Goal: Information Seeking & Learning: Learn about a topic

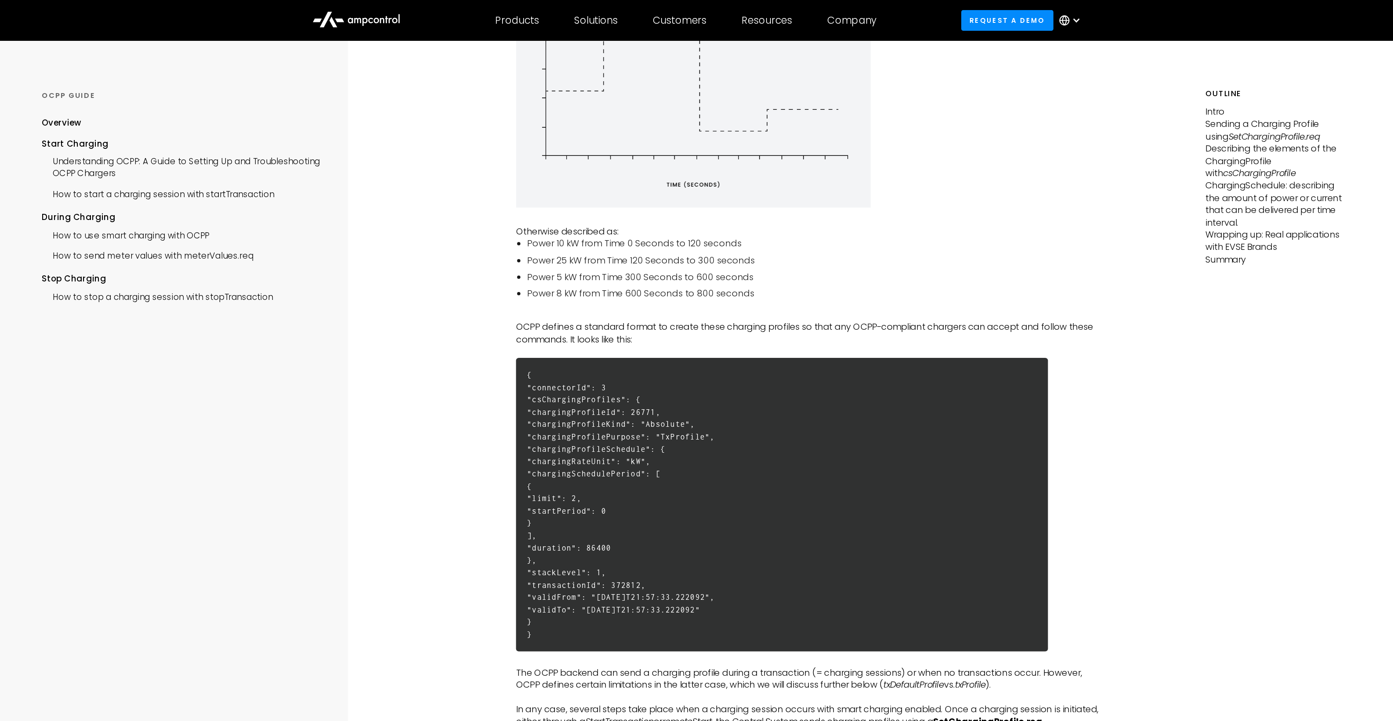
scroll to position [264, 0]
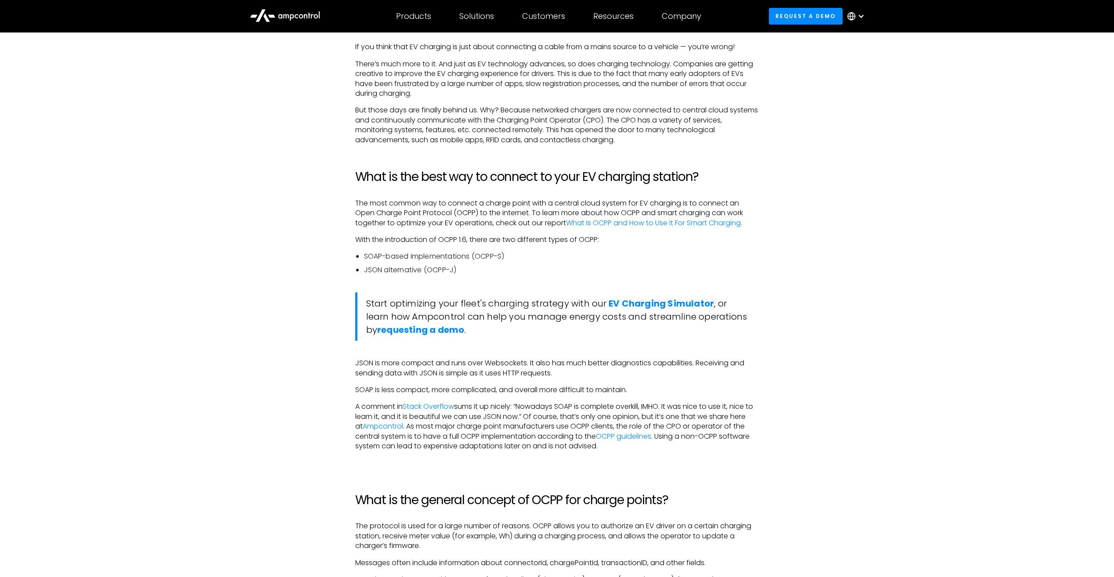
scroll to position [791, 0]
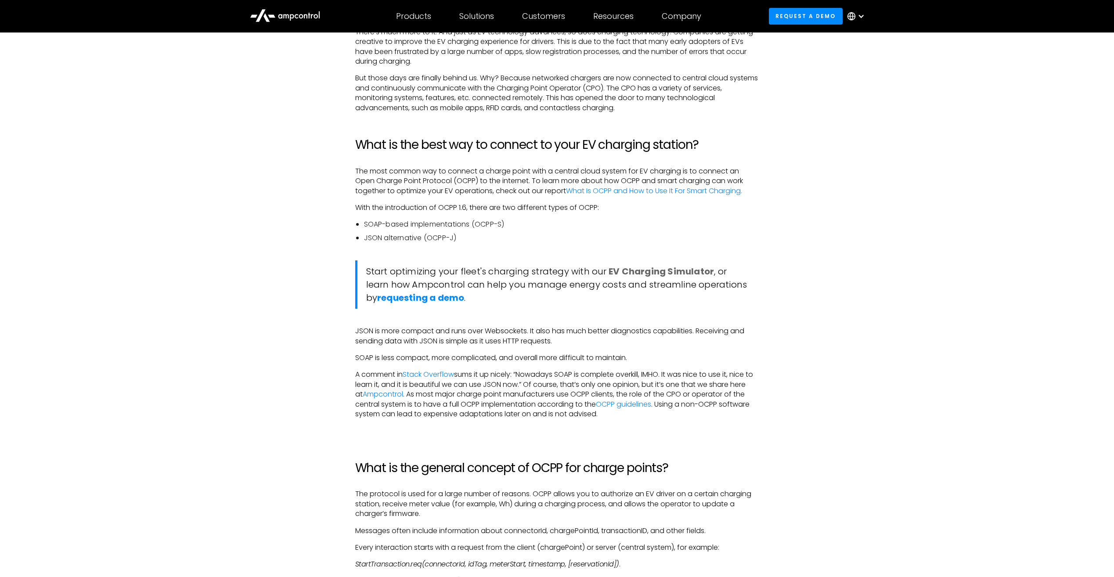
click at [632, 270] on strong "EV Charging Simulator" at bounding box center [661, 271] width 105 height 12
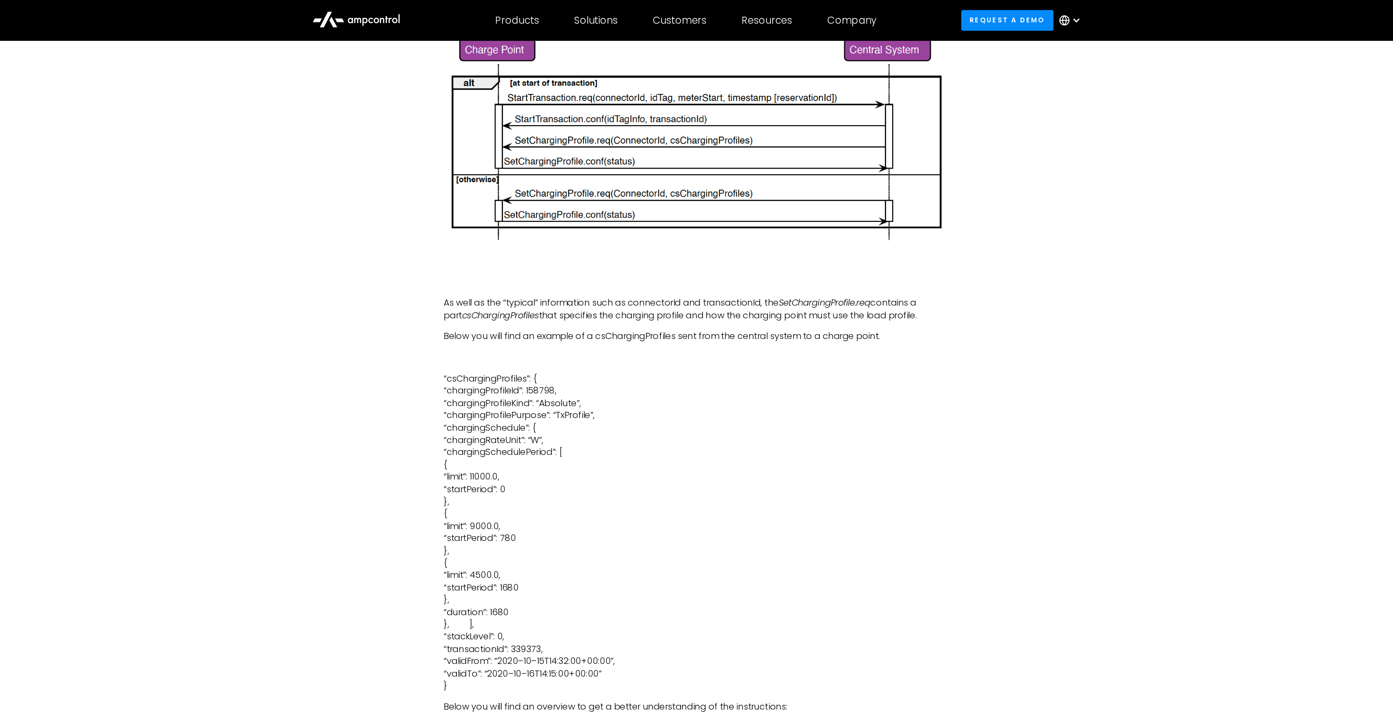
scroll to position [2152, 0]
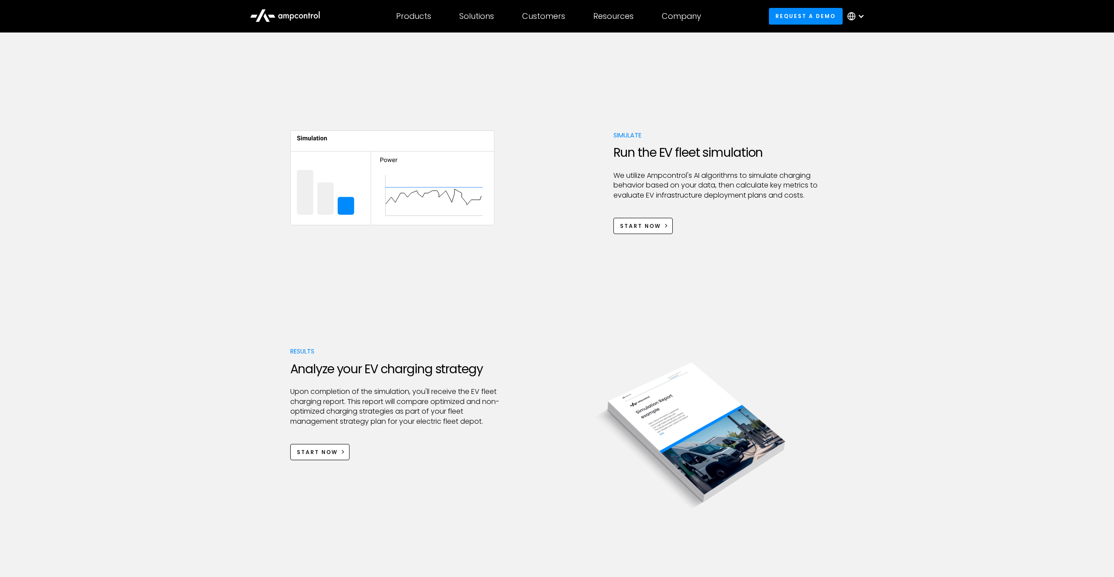
scroll to position [527, 0]
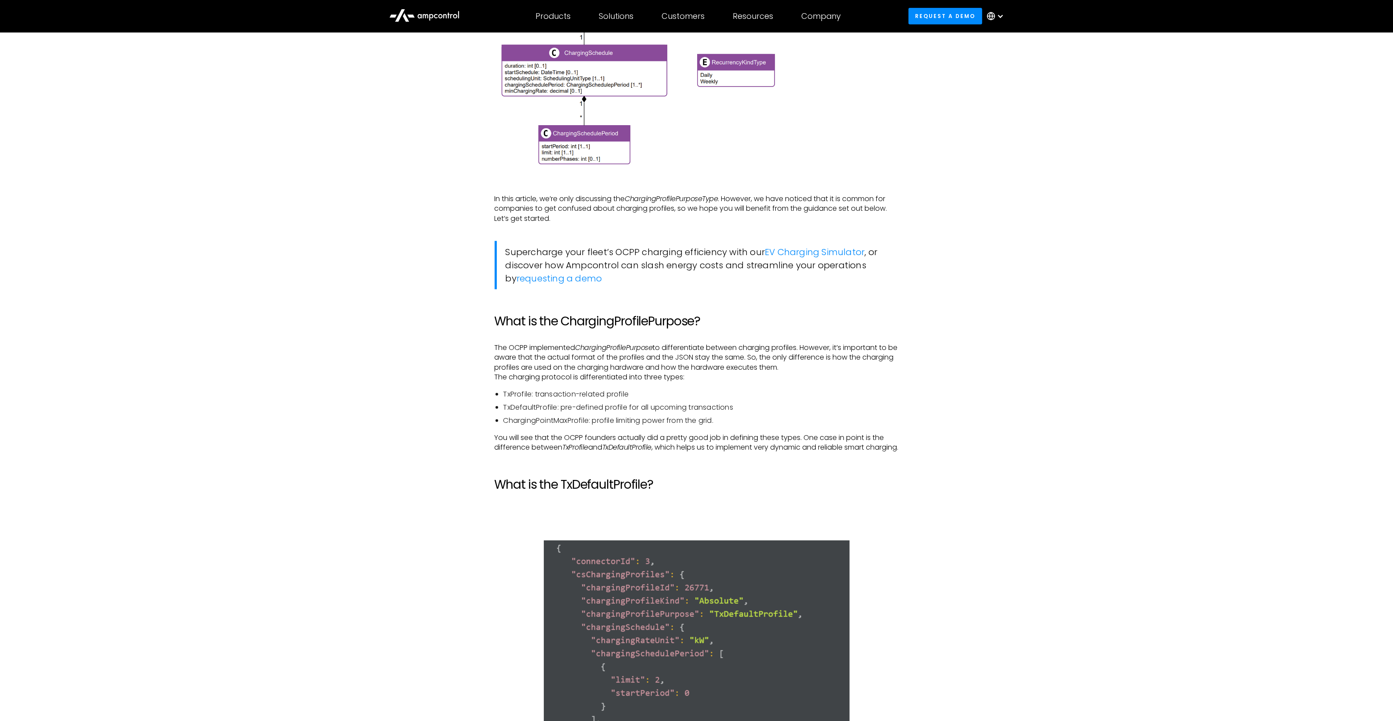
scroll to position [1636, 0]
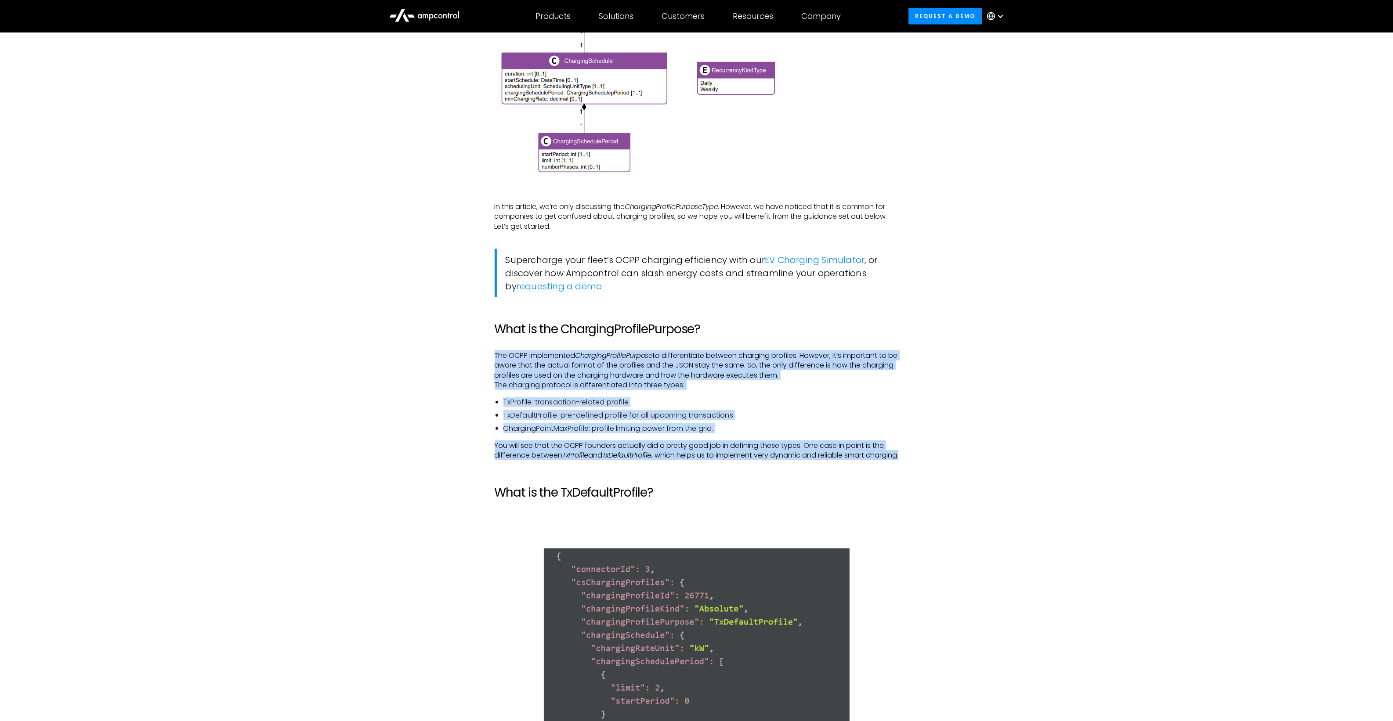
drag, startPoint x: 495, startPoint y: 352, endPoint x: 534, endPoint y: 468, distance: 122.4
click at [534, 468] on div "In our previous article, we described the basics of OCPP for smart charging and…" at bounding box center [697, 660] width 404 height 2932
copy div "The OCPP implemented ChargingProfilePurpose to differentiate between charging p…"
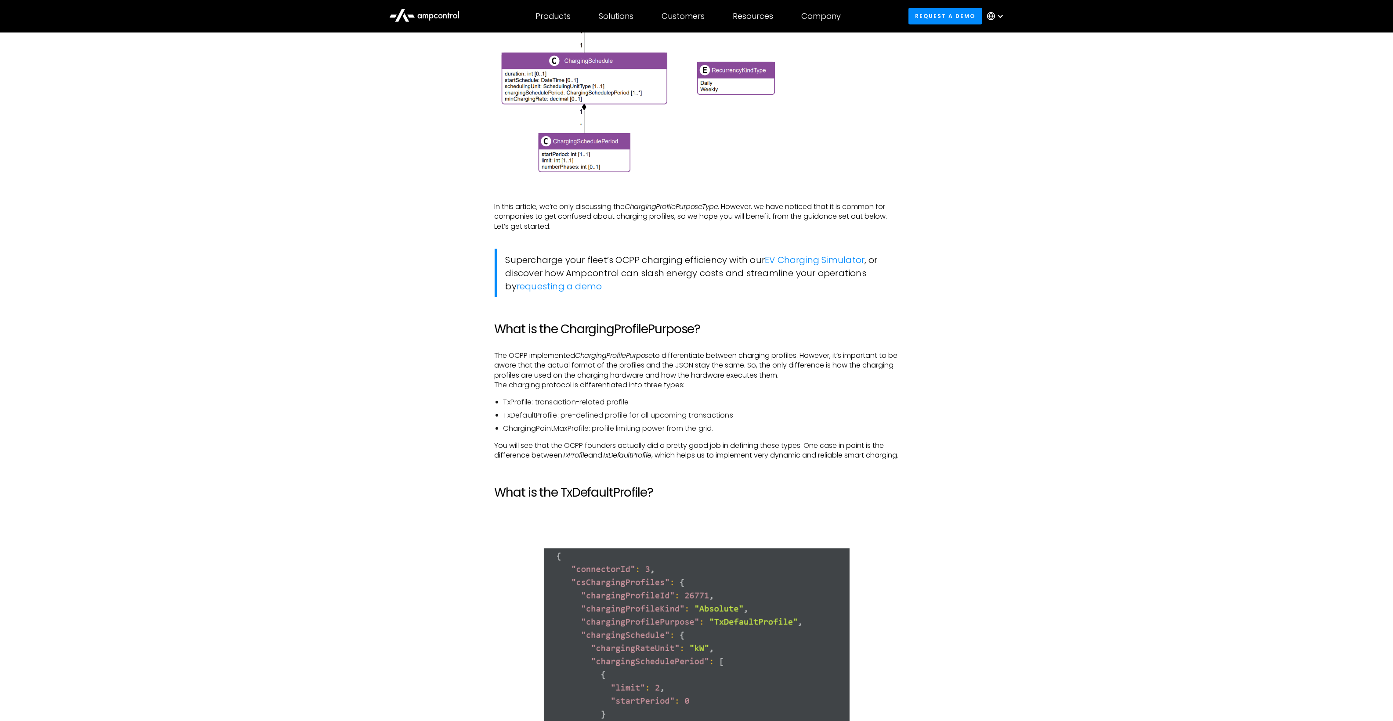
click at [929, 482] on div "In our previous article, we described the basics of OCPP for smart charging and…" at bounding box center [696, 669] width 633 height 2950
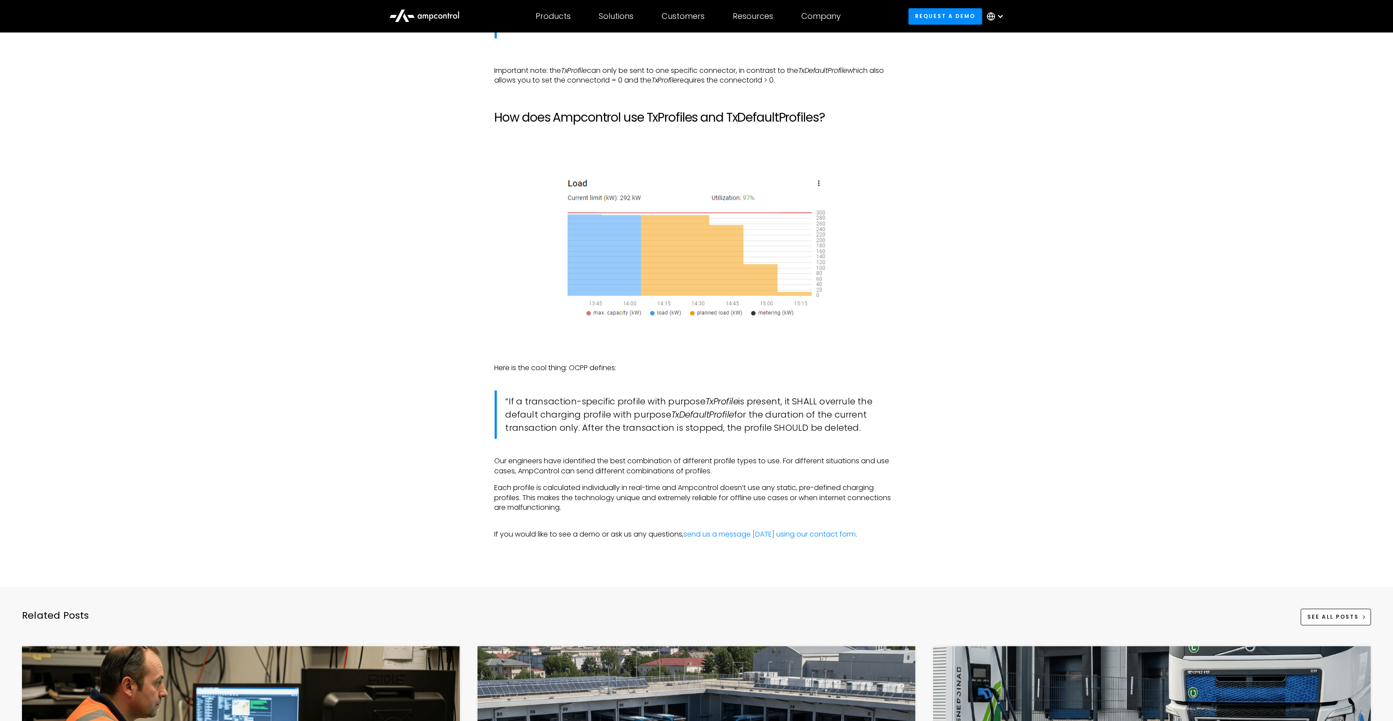
scroll to position [3229, 0]
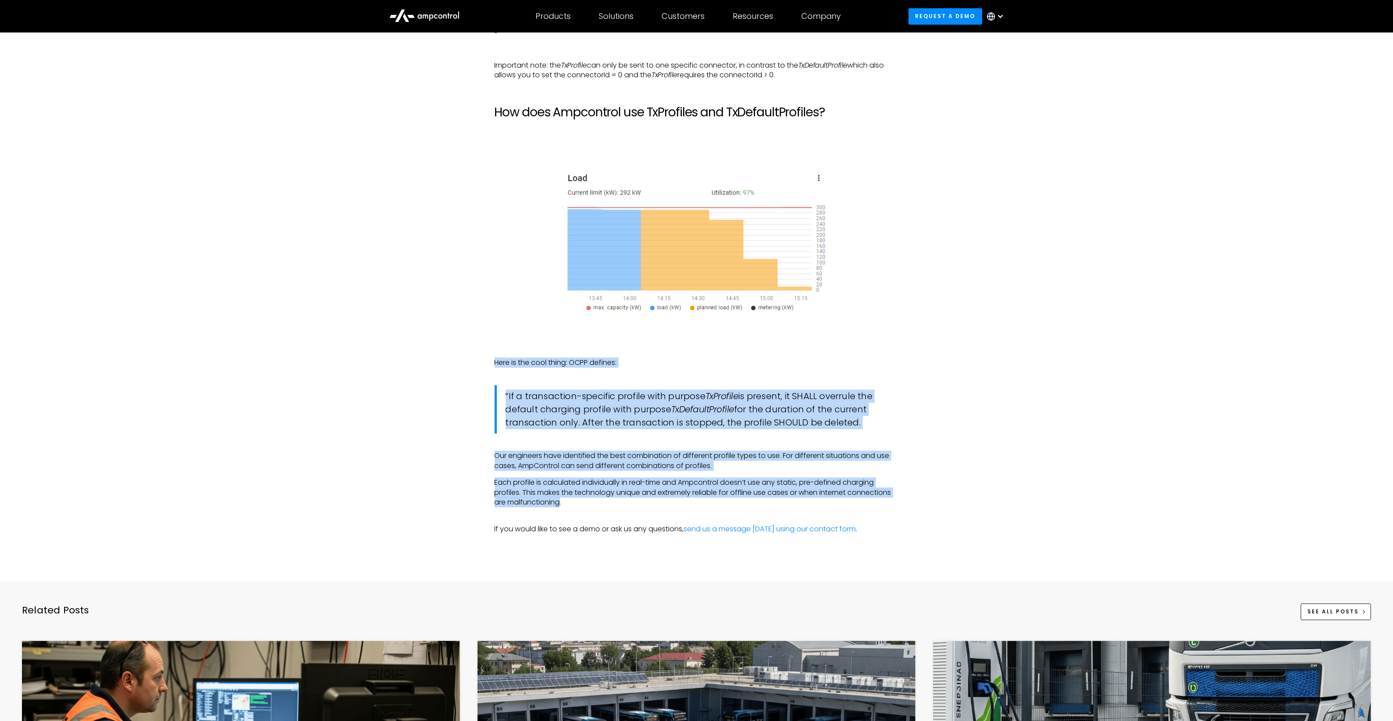
drag, startPoint x: 561, startPoint y: 525, endPoint x: 486, endPoint y: 377, distance: 166.4
copy div "Here is the cool thing: OCPP defines: “If a transaction-specific profile with p…"
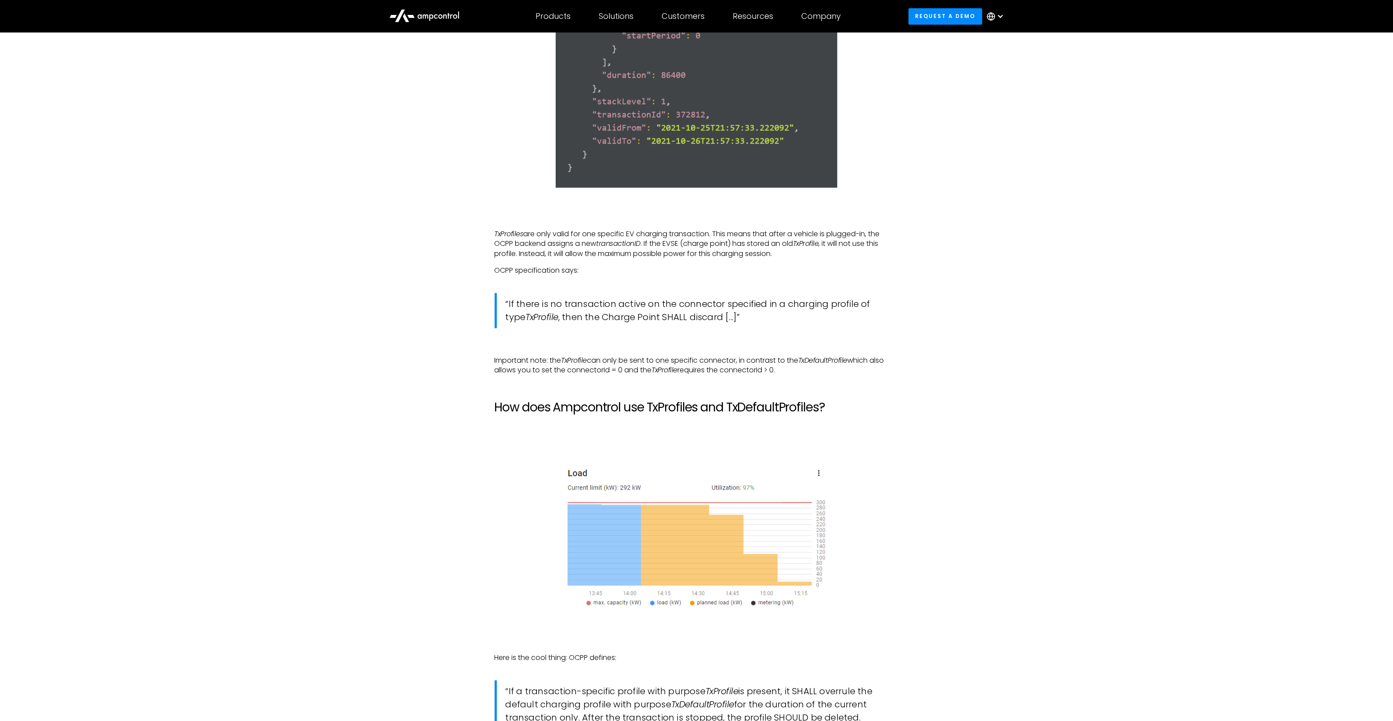
scroll to position [2899, 0]
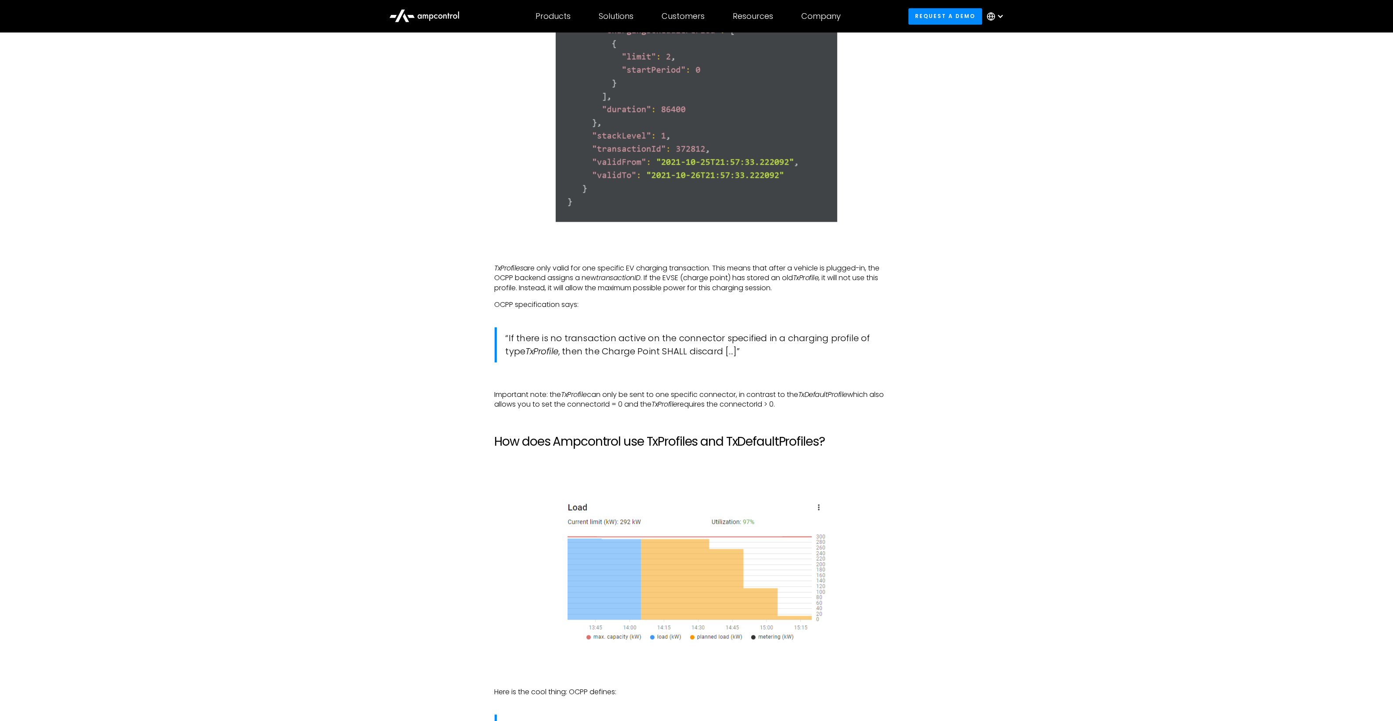
drag, startPoint x: 496, startPoint y: 291, endPoint x: 807, endPoint y: 425, distance: 339.2
copy div "TxProfiles are only valid for one specific EV charging transaction. This means …"
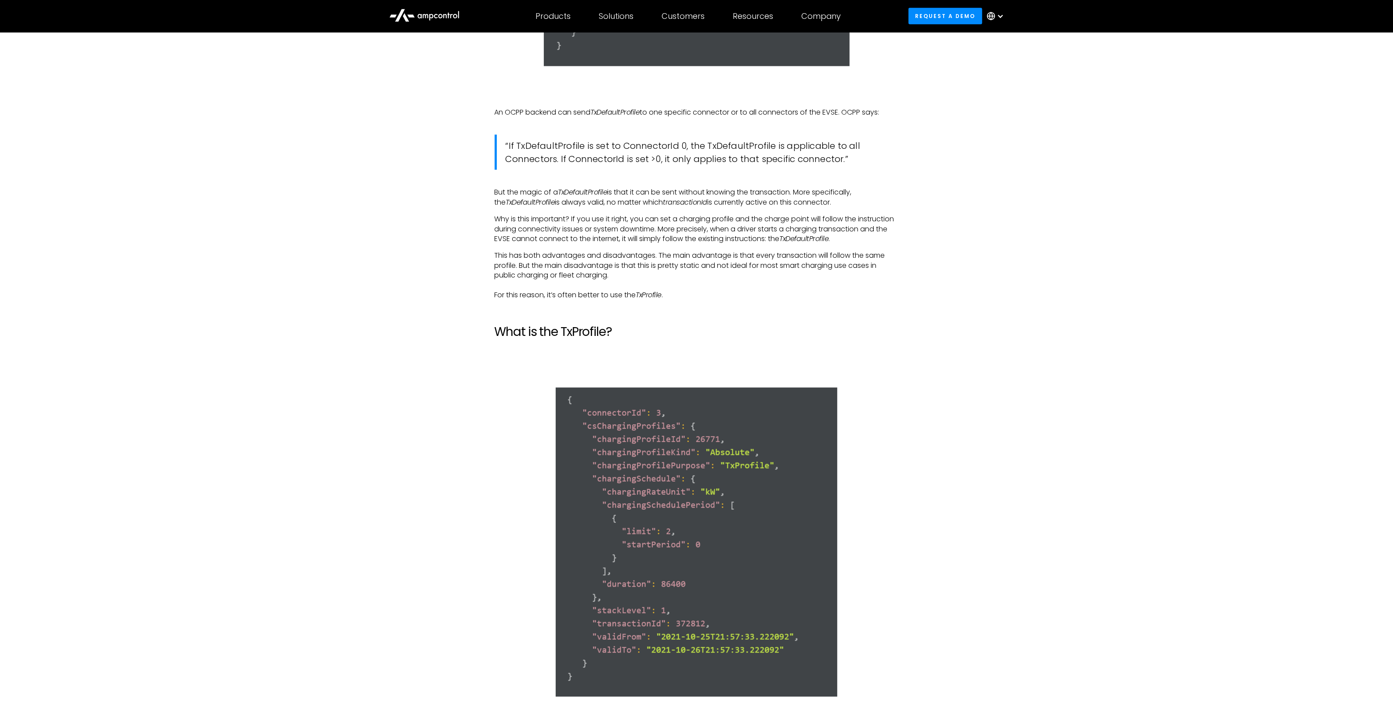
scroll to position [2405, 0]
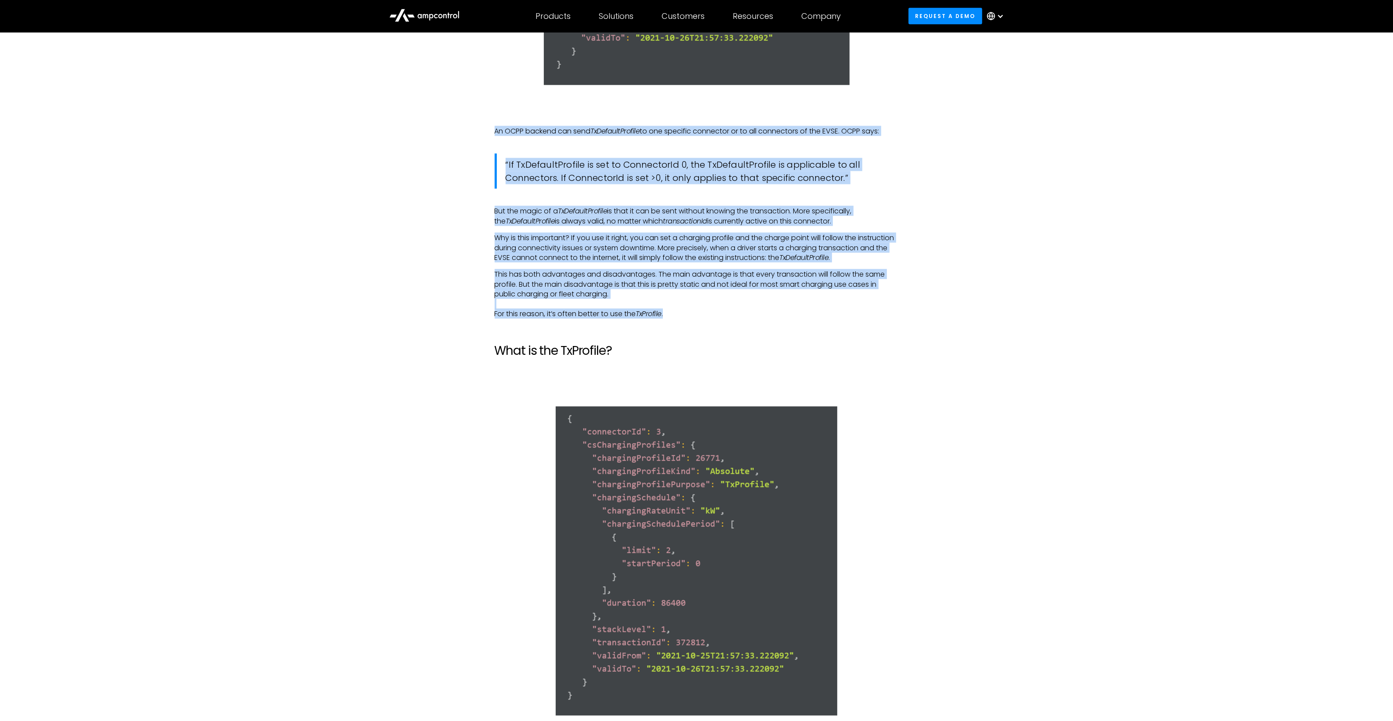
drag, startPoint x: 495, startPoint y: 141, endPoint x: 675, endPoint y: 336, distance: 265.5
copy div "An OCPP backend can send TxDefaultProfile to one specific connector or to all c…"
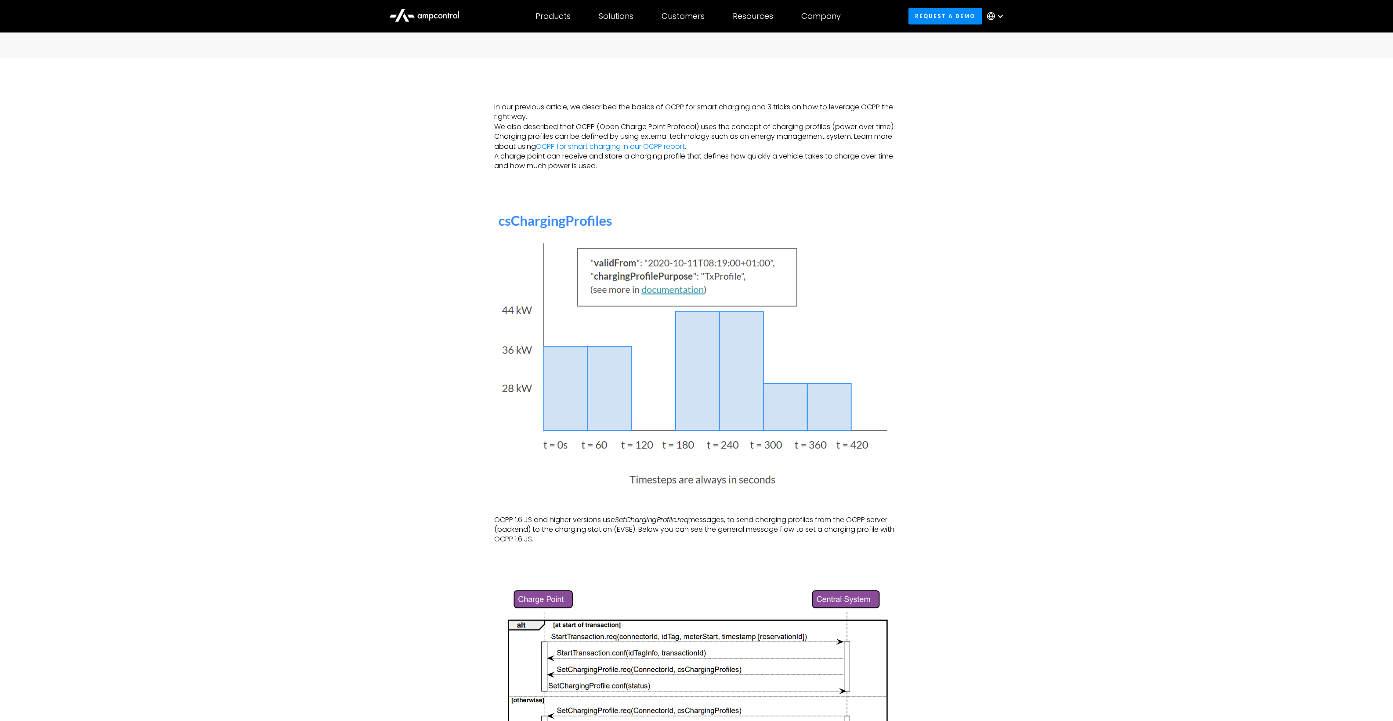
scroll to position [703, 0]
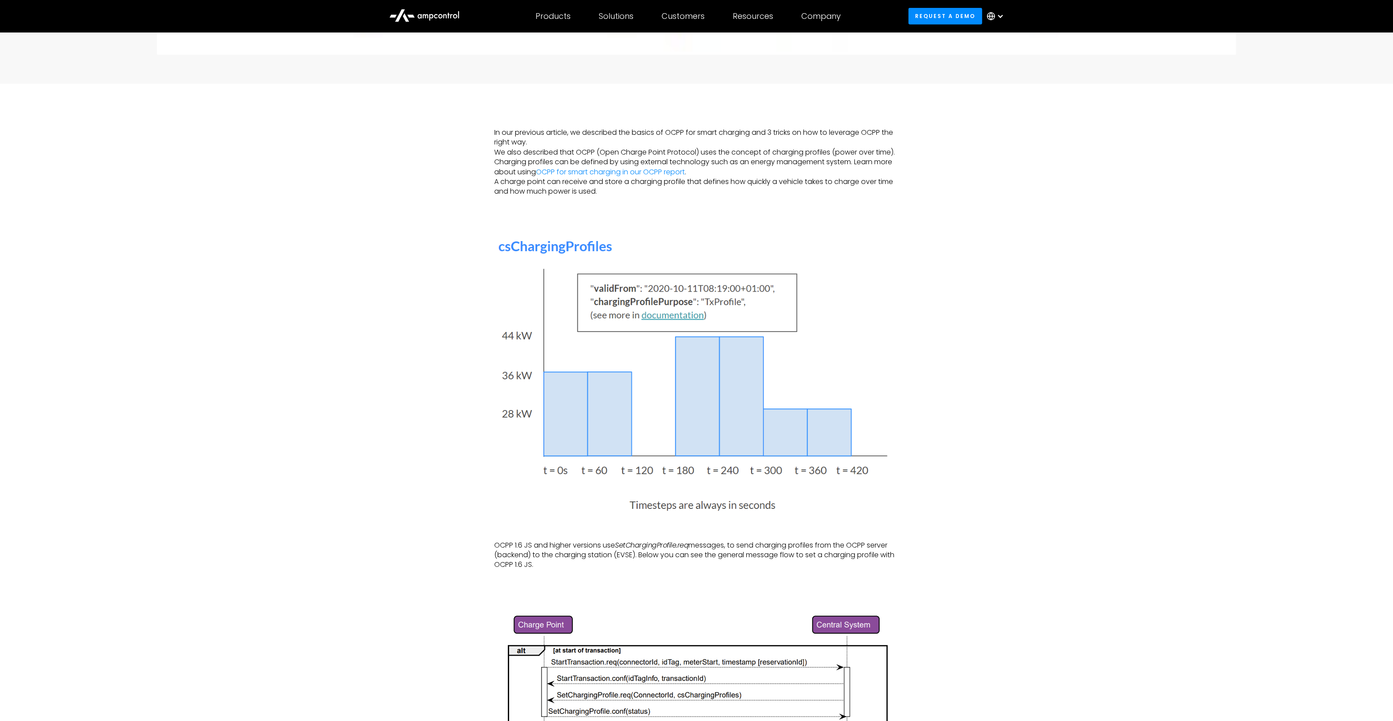
click at [668, 315] on img at bounding box center [697, 377] width 404 height 278
click at [629, 173] on link "OCPP for smart charging in our OCPP report" at bounding box center [610, 172] width 149 height 10
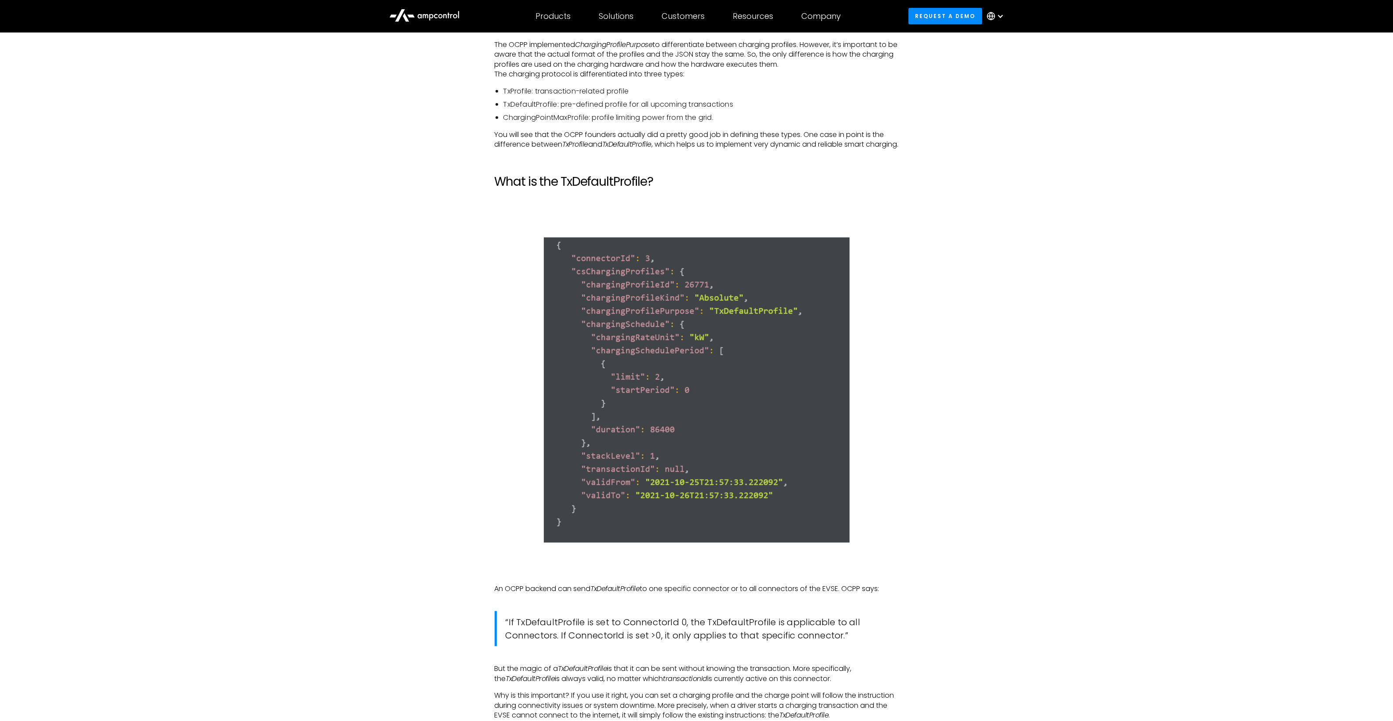
scroll to position [1977, 0]
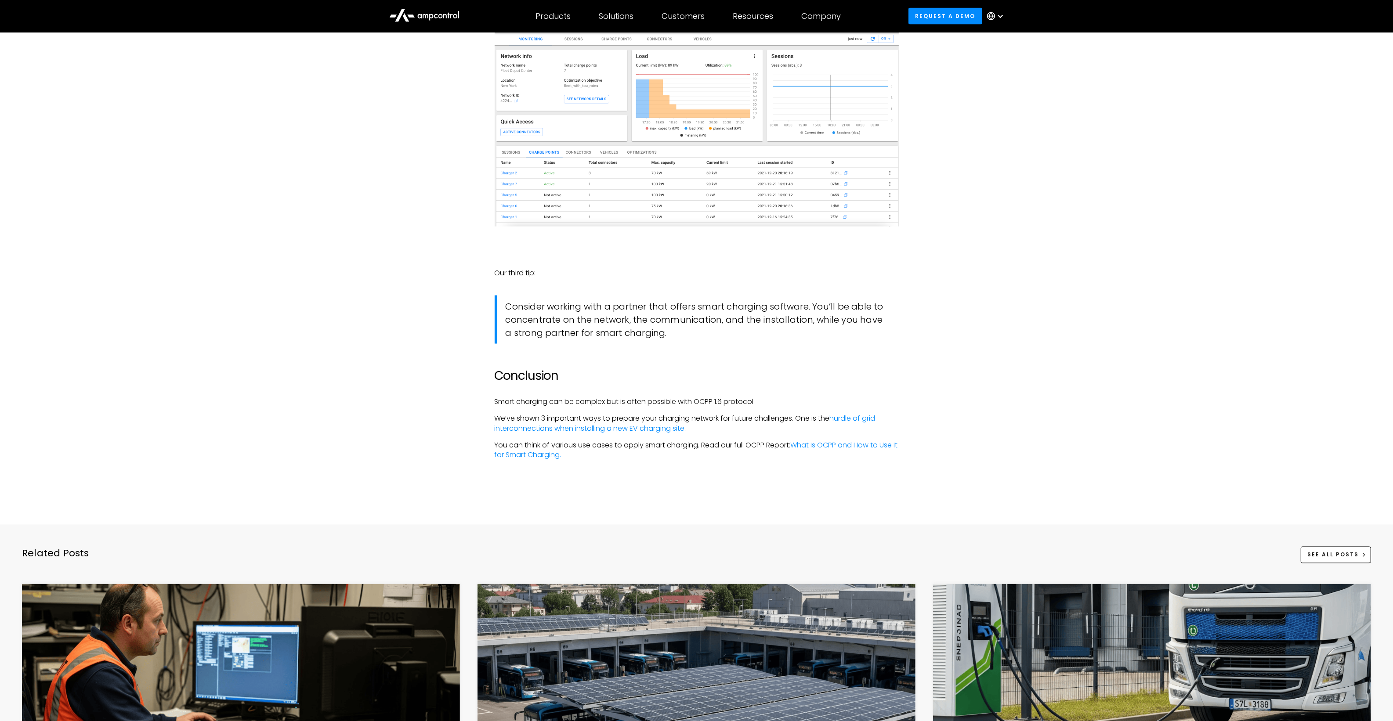
scroll to position [2416, 0]
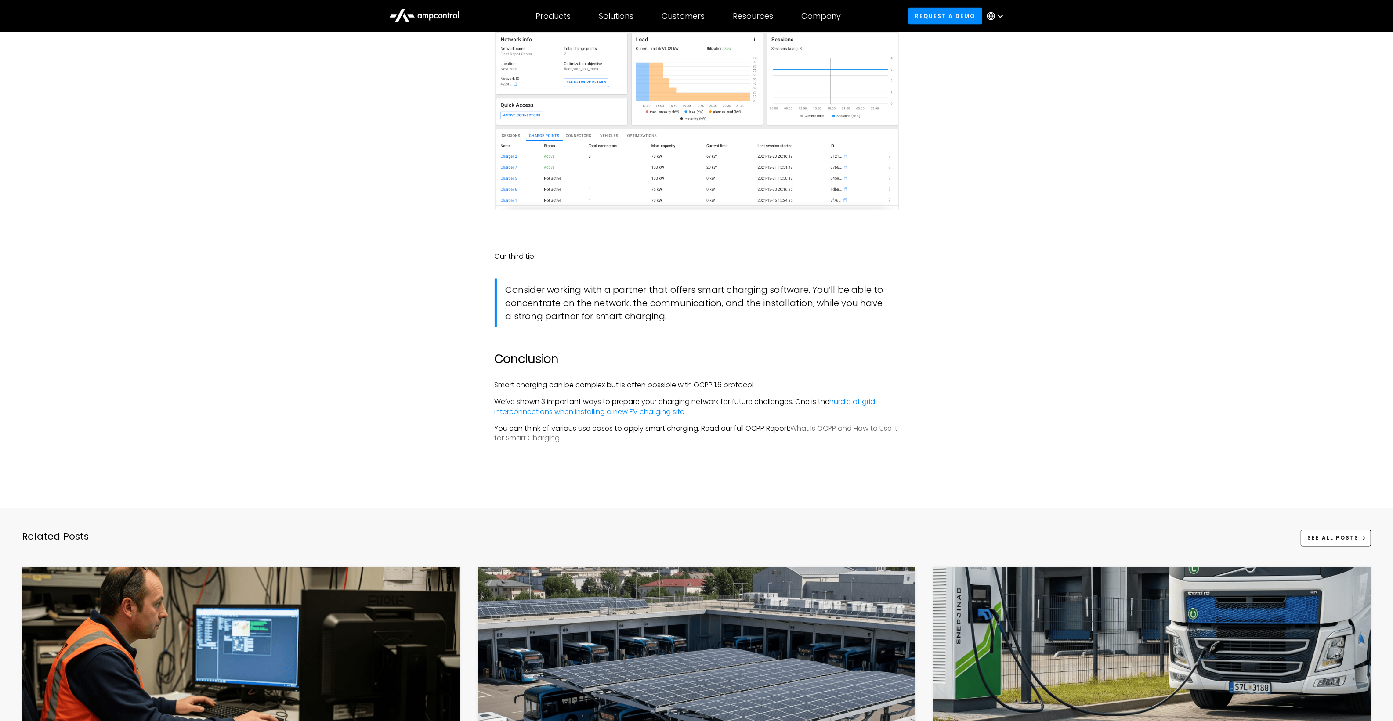
click at [816, 427] on link "What Is OCPP and How to Use It for Smart Charging." at bounding box center [696, 434] width 403 height 20
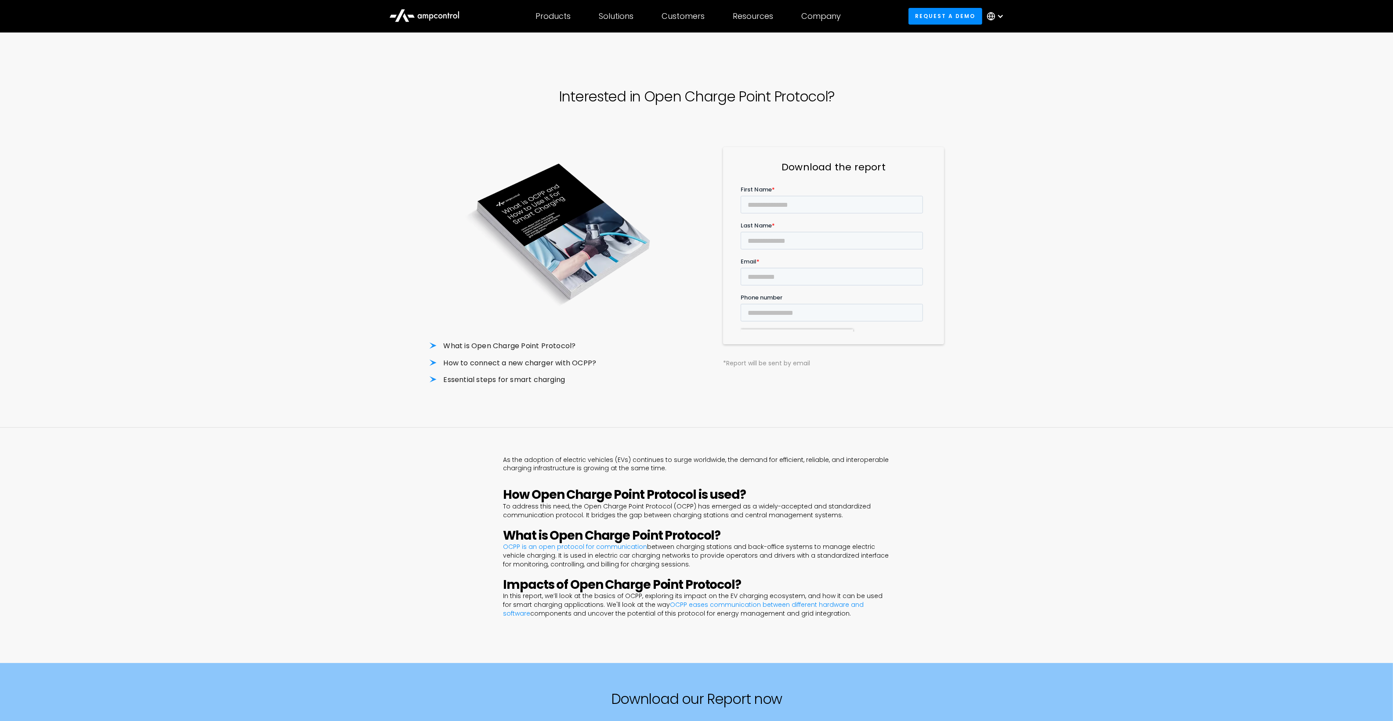
click at [989, 281] on div "Interested in Open Charge Point Protocol? What is Open Charge Point Protocol? H…" at bounding box center [696, 237] width 1393 height 381
click at [778, 203] on input "First Name *" at bounding box center [831, 204] width 182 height 18
type input "*******"
type input "******"
click at [763, 203] on input "*******" at bounding box center [831, 204] width 182 height 18
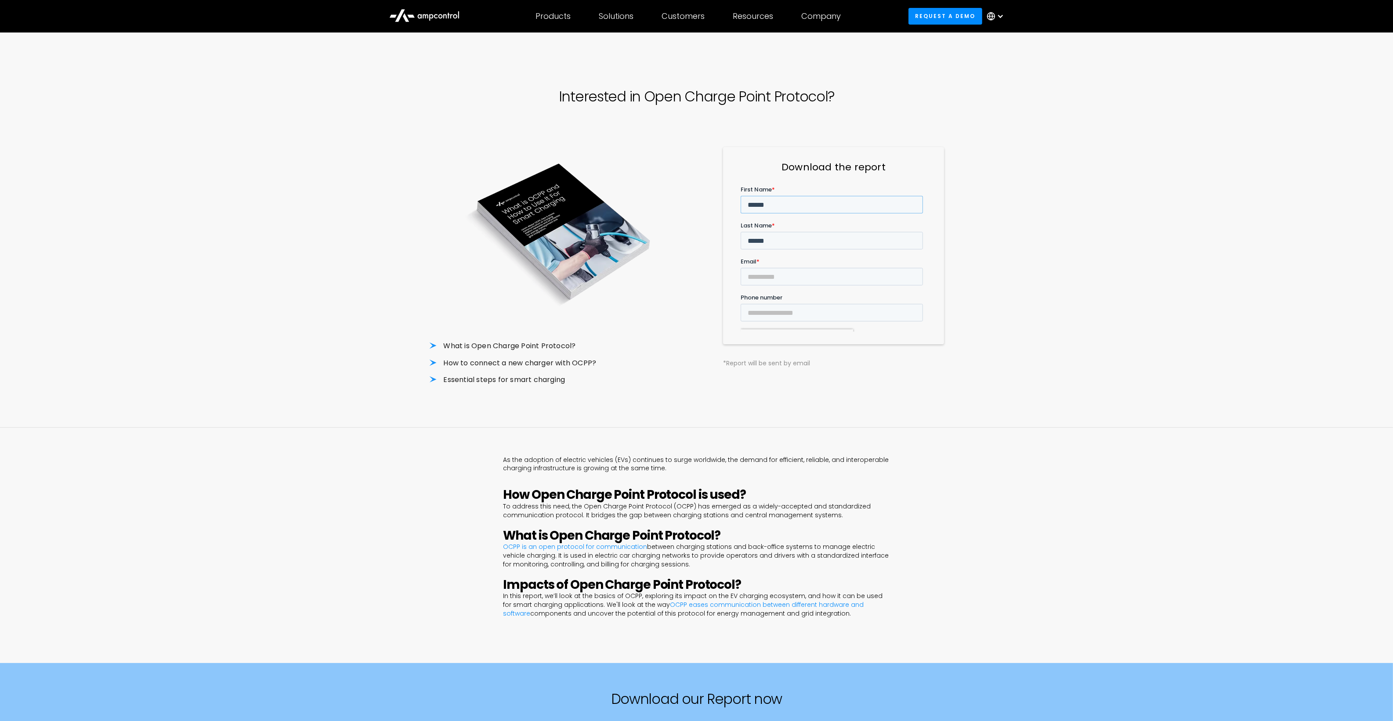
type input "******"
click at [790, 268] on input "Email *" at bounding box center [831, 277] width 182 height 18
click at [756, 268] on input "Email *" at bounding box center [831, 277] width 182 height 18
type input "**********"
click at [1090, 268] on div "Interested in Open Charge Point Protocol? What is Open Charge Point Protocol? H…" at bounding box center [696, 238] width 1393 height 382
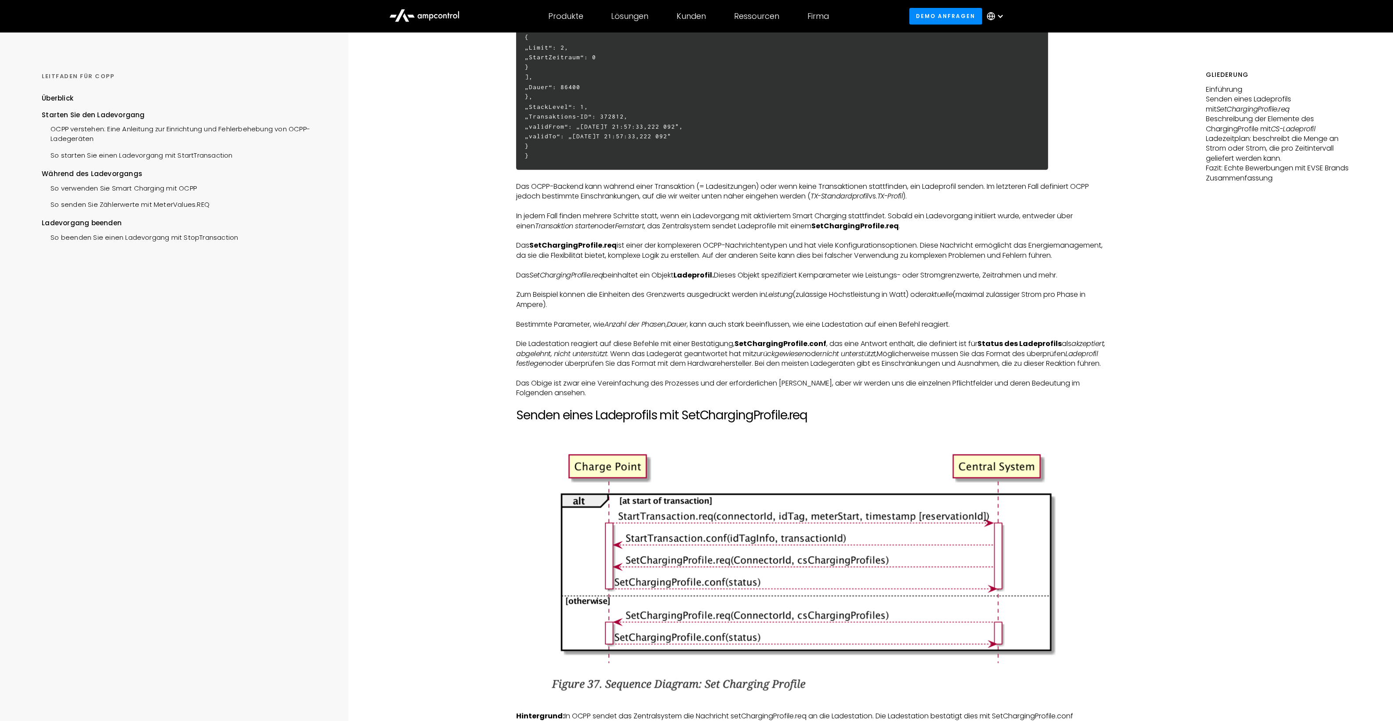
scroll to position [714, 0]
